Goal: Information Seeking & Learning: Learn about a topic

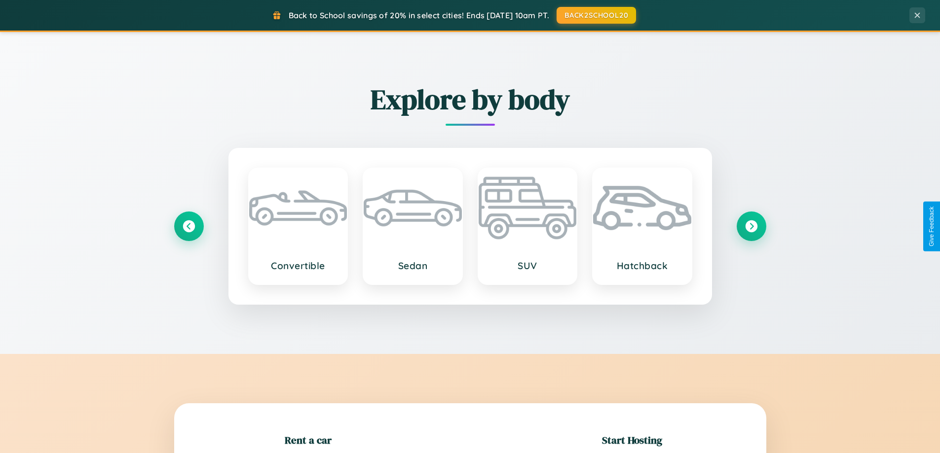
scroll to position [213, 0]
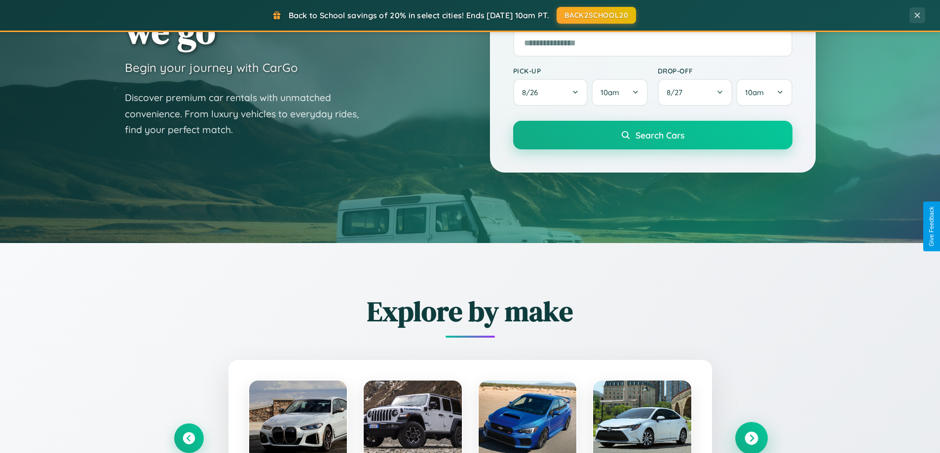
click at [751, 439] on icon at bounding box center [751, 438] width 13 height 13
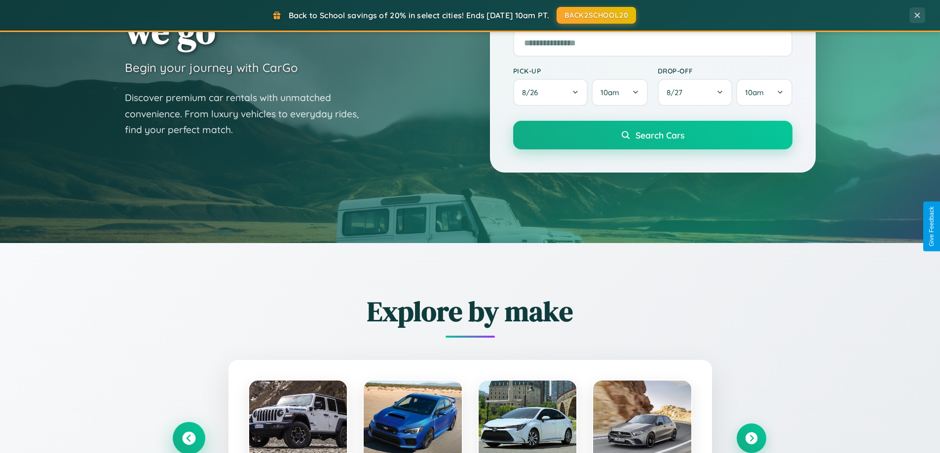
click at [188, 438] on icon at bounding box center [188, 438] width 13 height 13
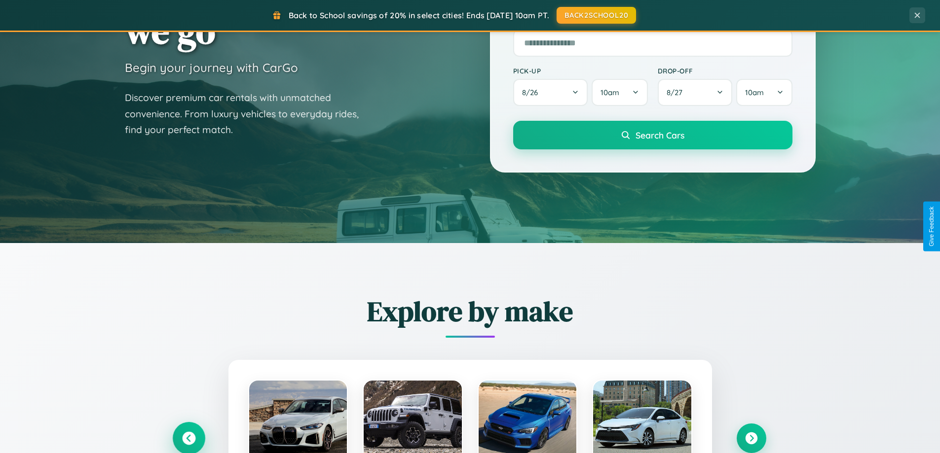
scroll to position [869, 0]
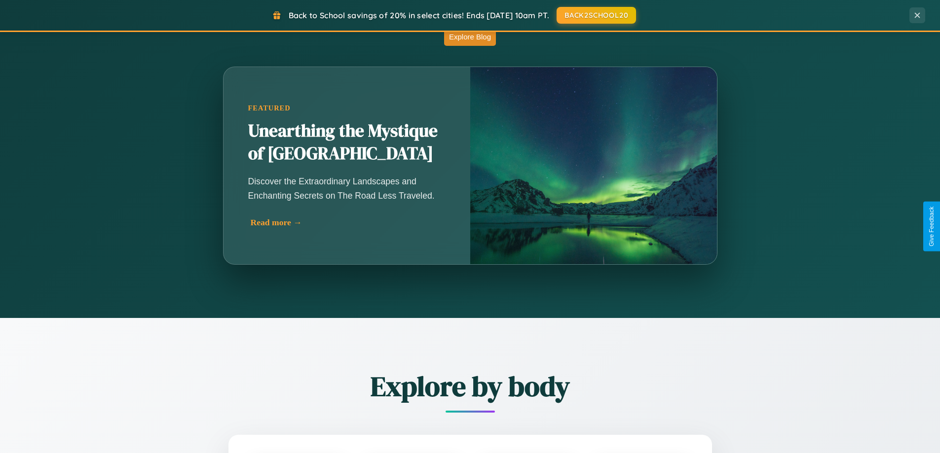
click at [346, 226] on div "Read more →" at bounding box center [349, 223] width 197 height 10
